Goal: Communication & Community: Answer question/provide support

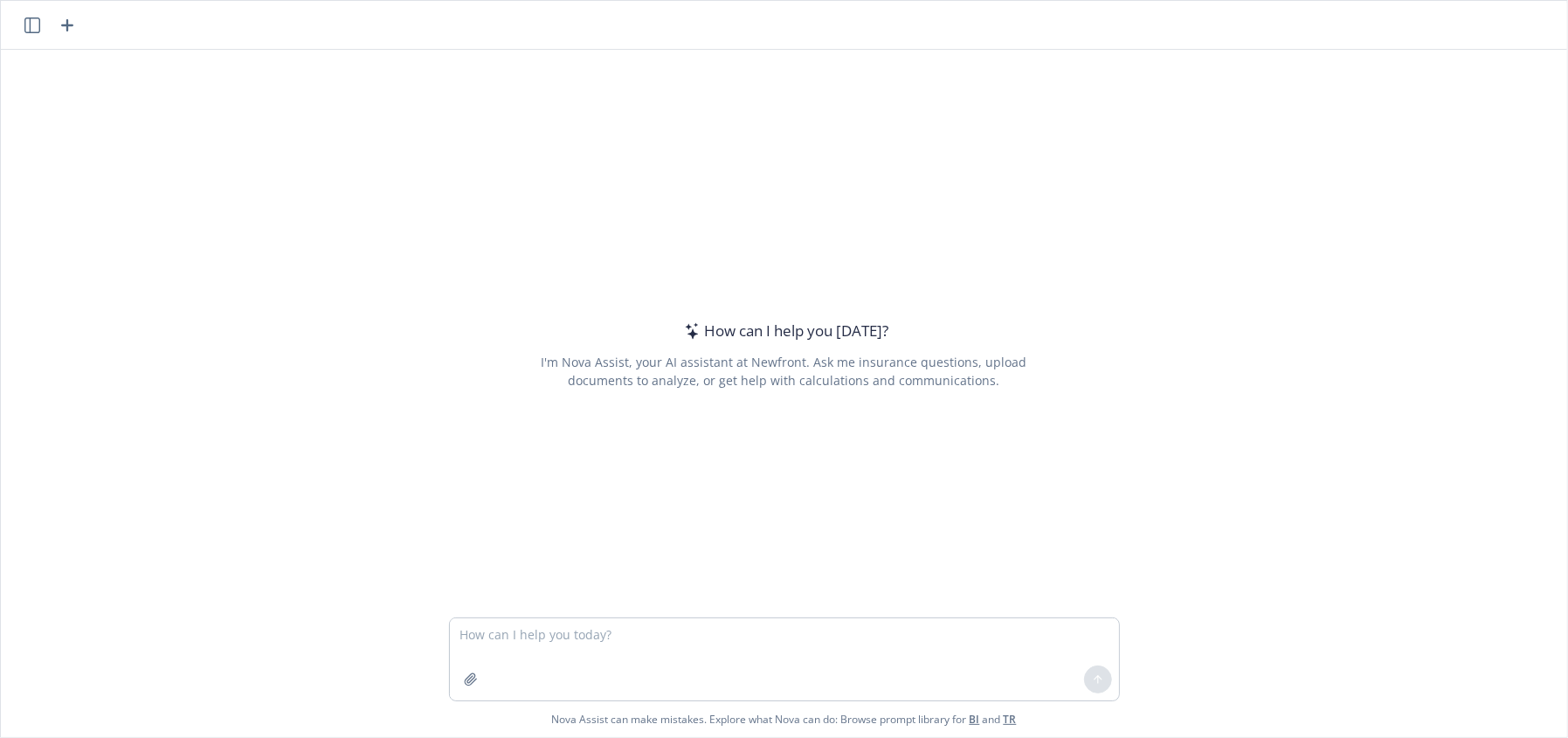
click at [633, 638] on textarea at bounding box center [784, 659] width 669 height 82
type textarea "i"
type textarea "If out of network medical costs were $761,742, and coinsurance is 60%, what is …"
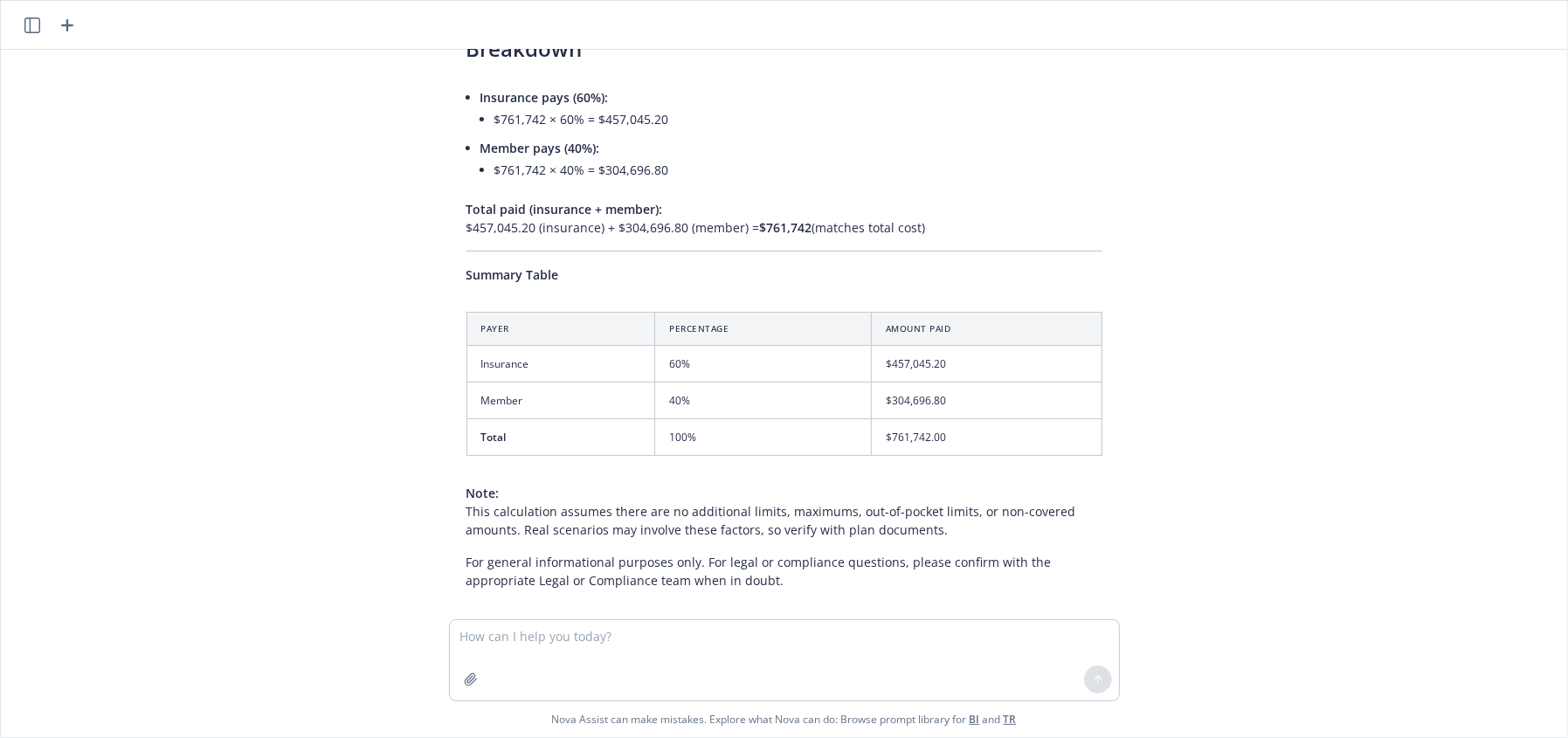
scroll to position [244, 0]
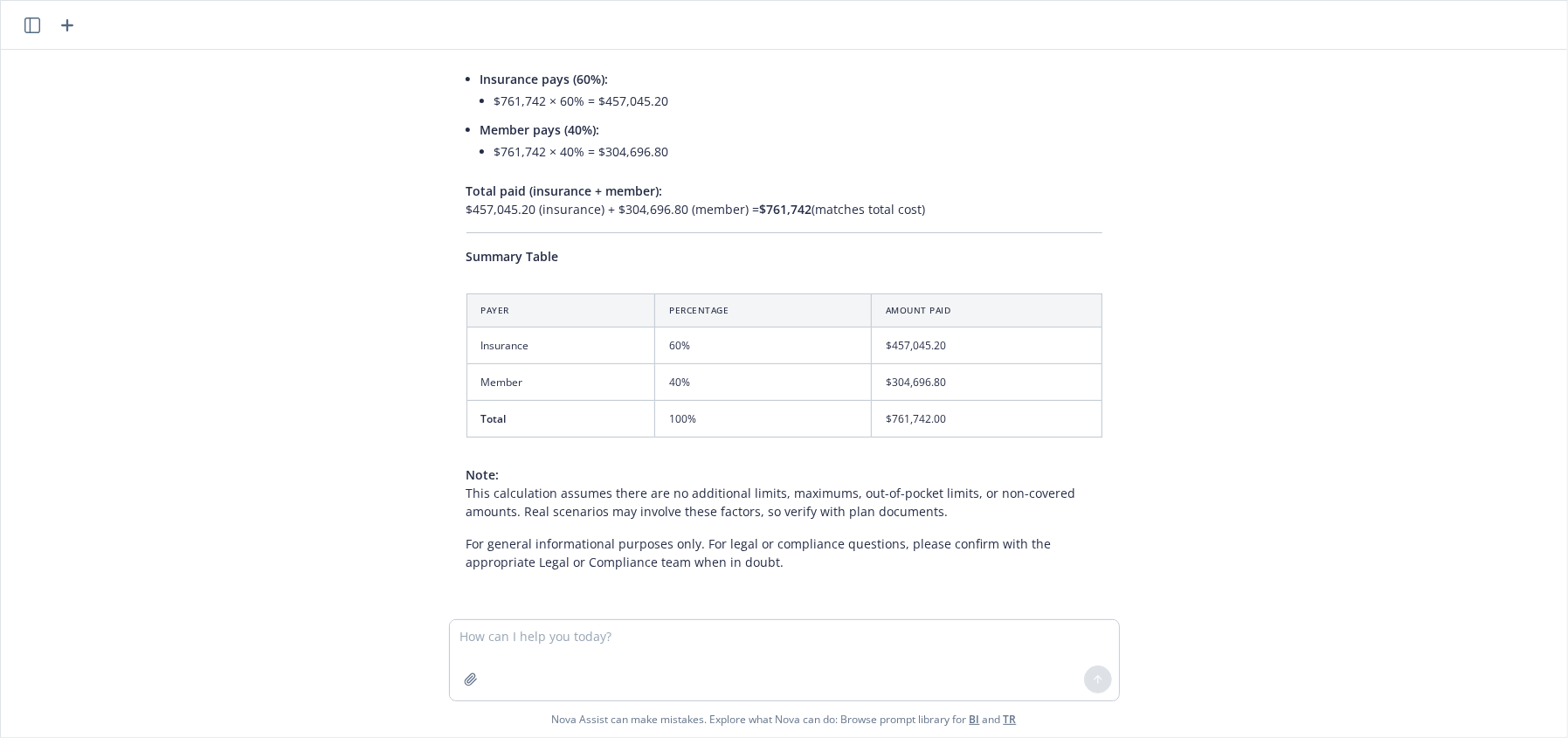
click at [727, 344] on td "60%" at bounding box center [763, 344] width 217 height 37
click at [945, 379] on td "$304,696.80" at bounding box center [986, 382] width 231 height 37
click at [775, 663] on textarea at bounding box center [784, 659] width 669 height 80
click at [818, 669] on textarea at bounding box center [784, 659] width 669 height 80
click at [841, 667] on textarea at bounding box center [784, 659] width 669 height 80
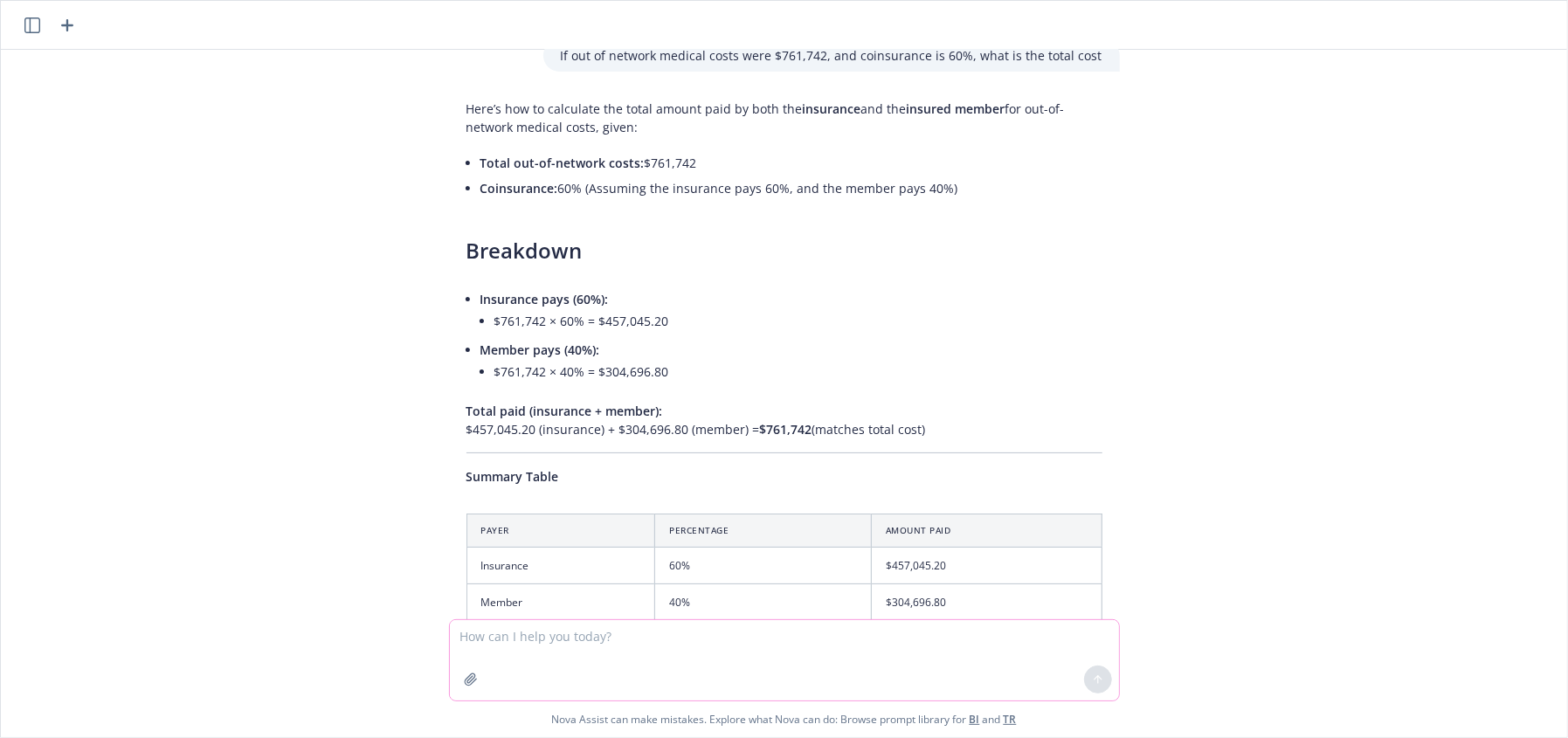
scroll to position [78, 0]
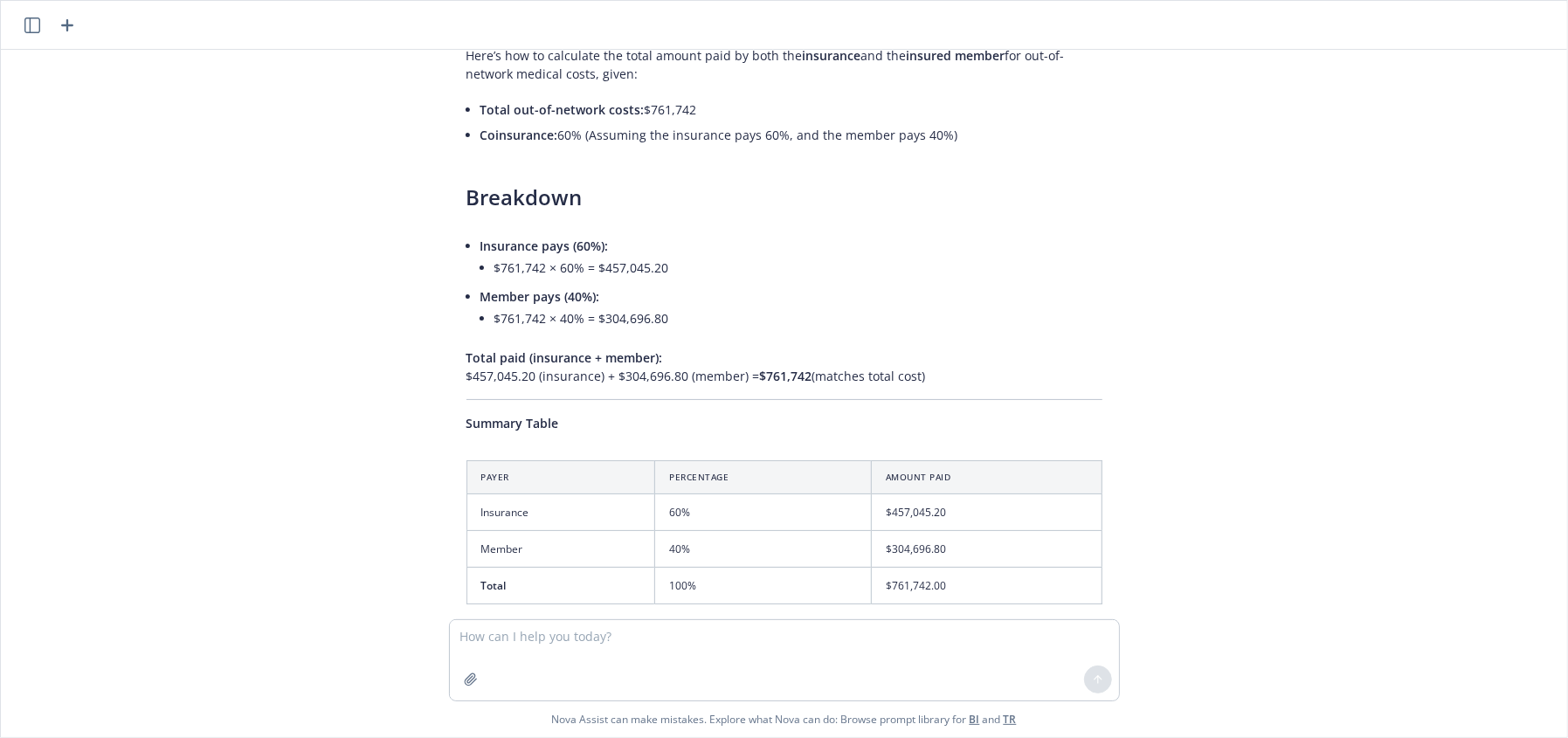
click at [157, 402] on div "If out of network medical costs were $761,742, and coinsurance is 60%, what is …" at bounding box center [784, 335] width 1566 height 570
click at [742, 658] on textarea at bounding box center [784, 659] width 669 height 80
